Goal: Information Seeking & Learning: Understand process/instructions

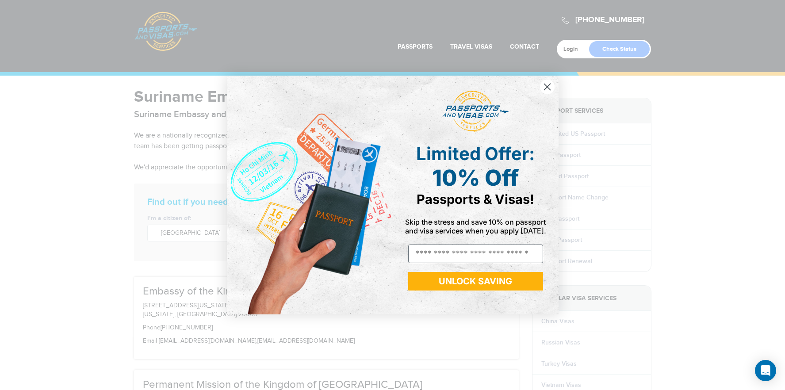
click at [457, 234] on span "Skip the stress and save 10% on passport and visa services when you apply [DATE…" at bounding box center [475, 227] width 141 height 18
click at [547, 89] on circle "Close dialog" at bounding box center [547, 87] width 15 height 15
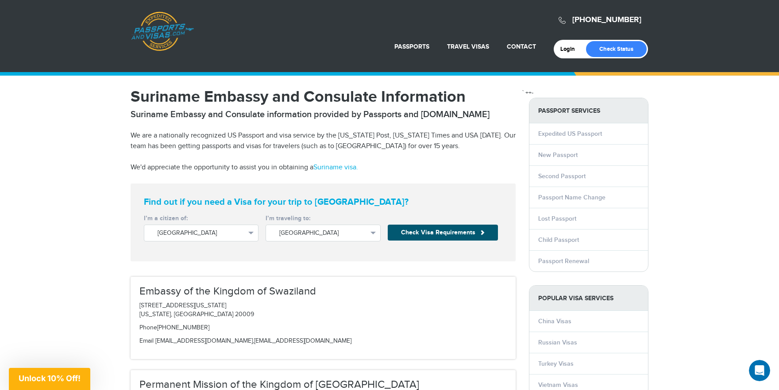
click at [471, 233] on button "Check Visa Requirements" at bounding box center [443, 233] width 110 height 16
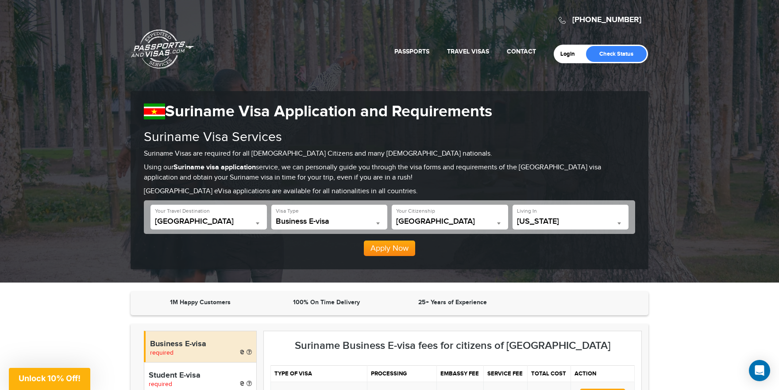
click at [377, 223] on b at bounding box center [378, 224] width 4 height 2
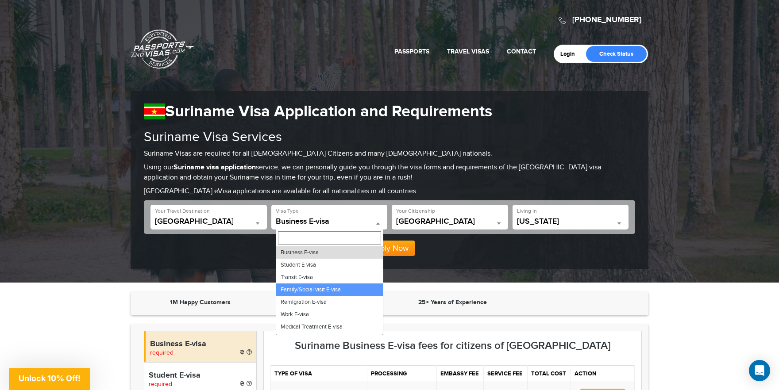
select select "*****"
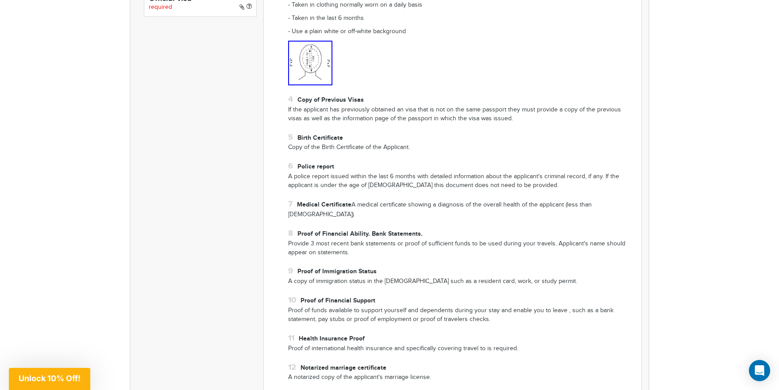
scroll to position [664, 0]
